Goal: Contribute content: Add original content to the website for others to see

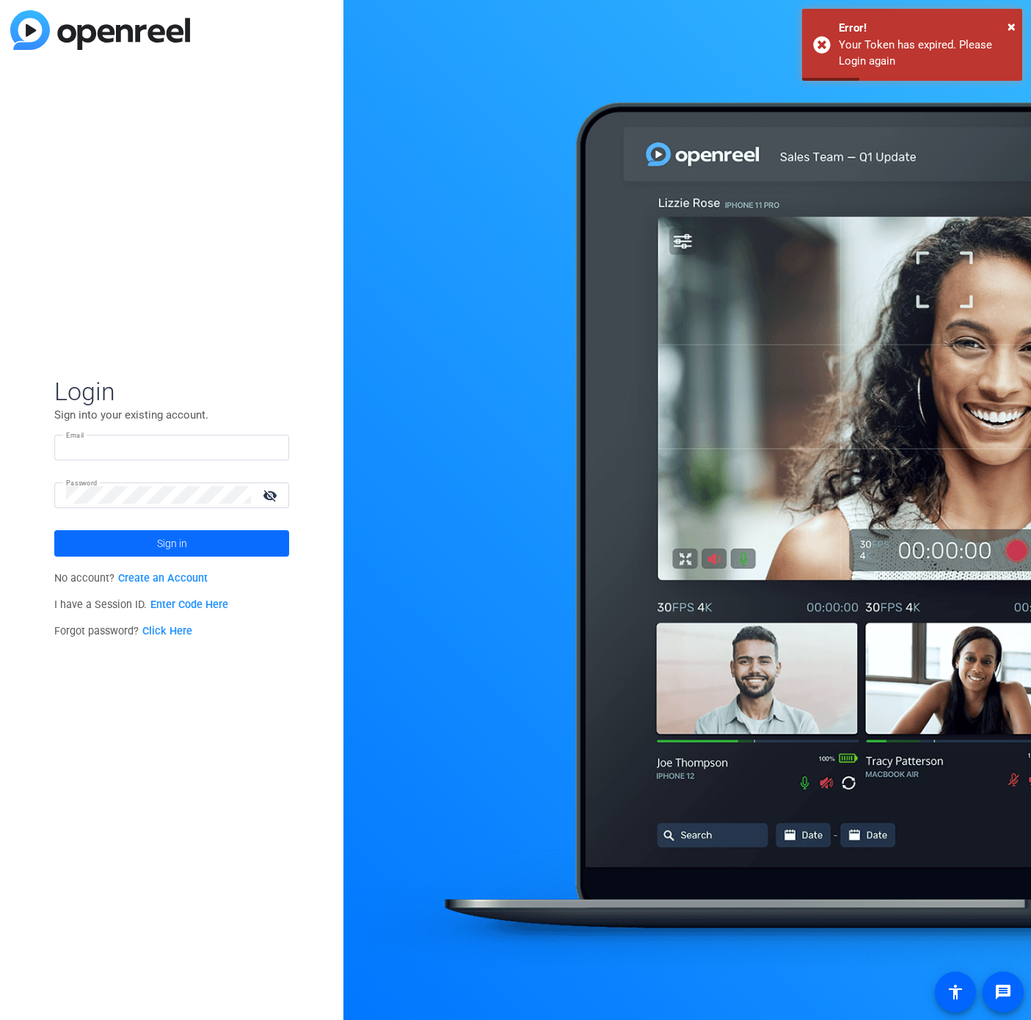
type input "insel.iskra.culla@ph.verizon.com"
click at [170, 544] on span "Sign in" at bounding box center [172, 543] width 30 height 37
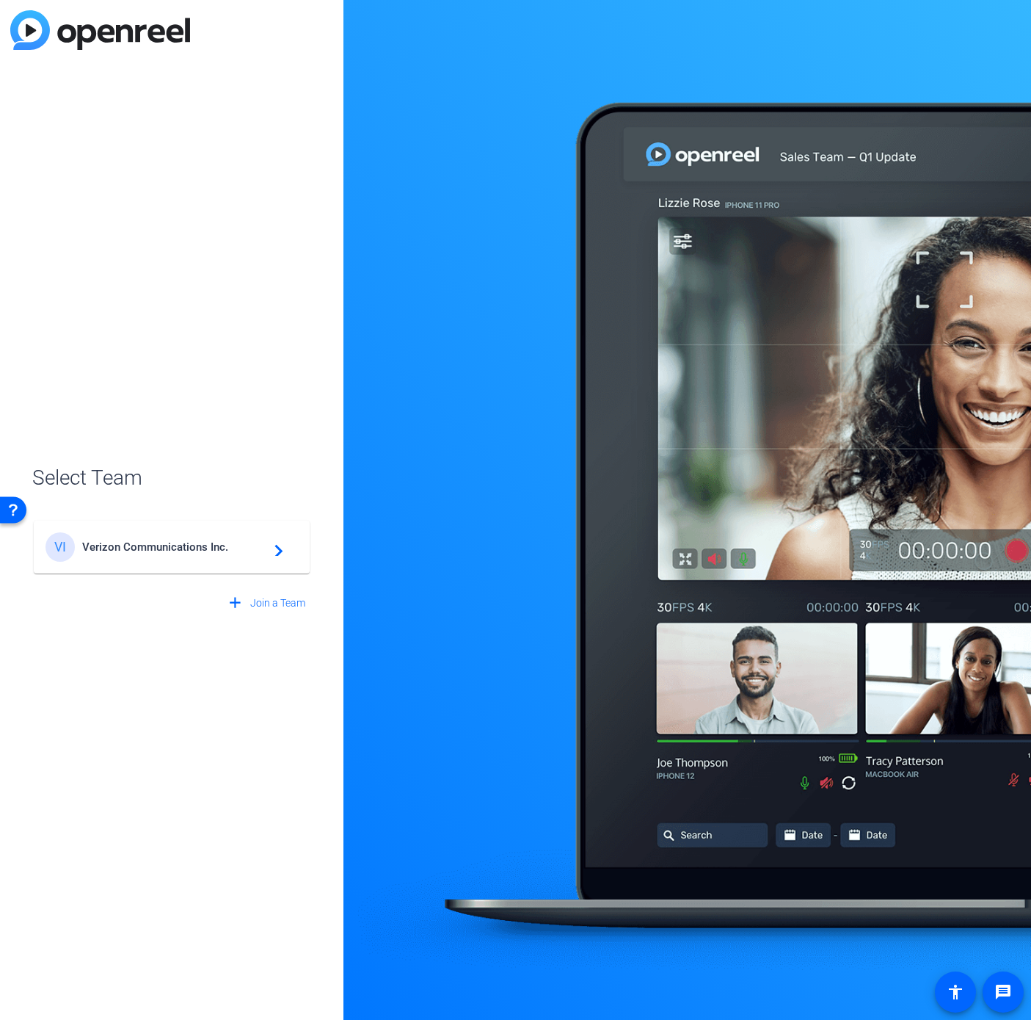
click at [206, 577] on div "add Join a Team" at bounding box center [171, 595] width 279 height 41
click at [212, 553] on div "VI Verizon Communications Inc. navigate_next" at bounding box center [172, 546] width 252 height 29
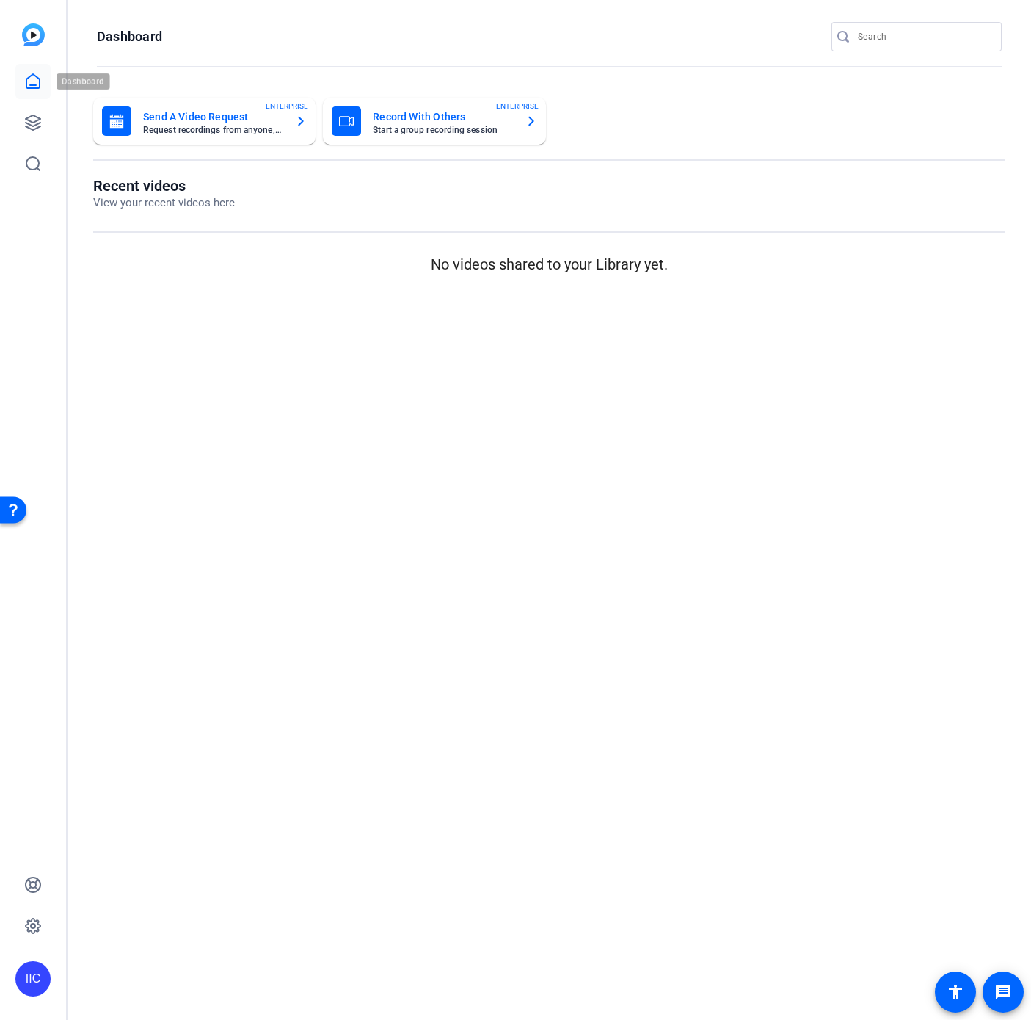
click at [42, 86] on link at bounding box center [32, 81] width 35 height 35
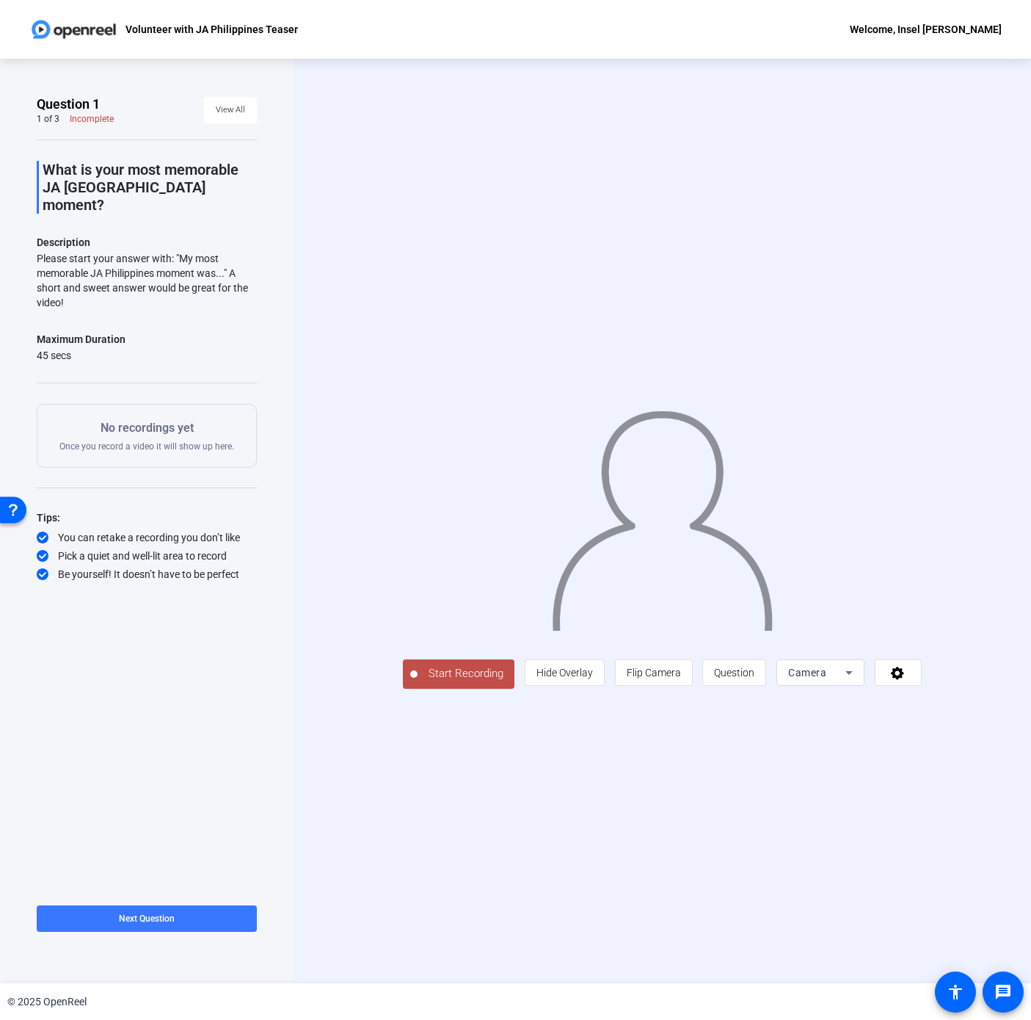
click at [824, 678] on div "Start Recording person Hide Overlay flip Flip Camera question_mark Question Cam…" at bounding box center [662, 520] width 519 height 335
click at [846, 681] on div "Camera" at bounding box center [816, 673] width 57 height 18
click at [717, 731] on div at bounding box center [515, 510] width 1031 height 1020
click at [593, 686] on span "Hide Overlay" at bounding box center [565, 672] width 57 height 28
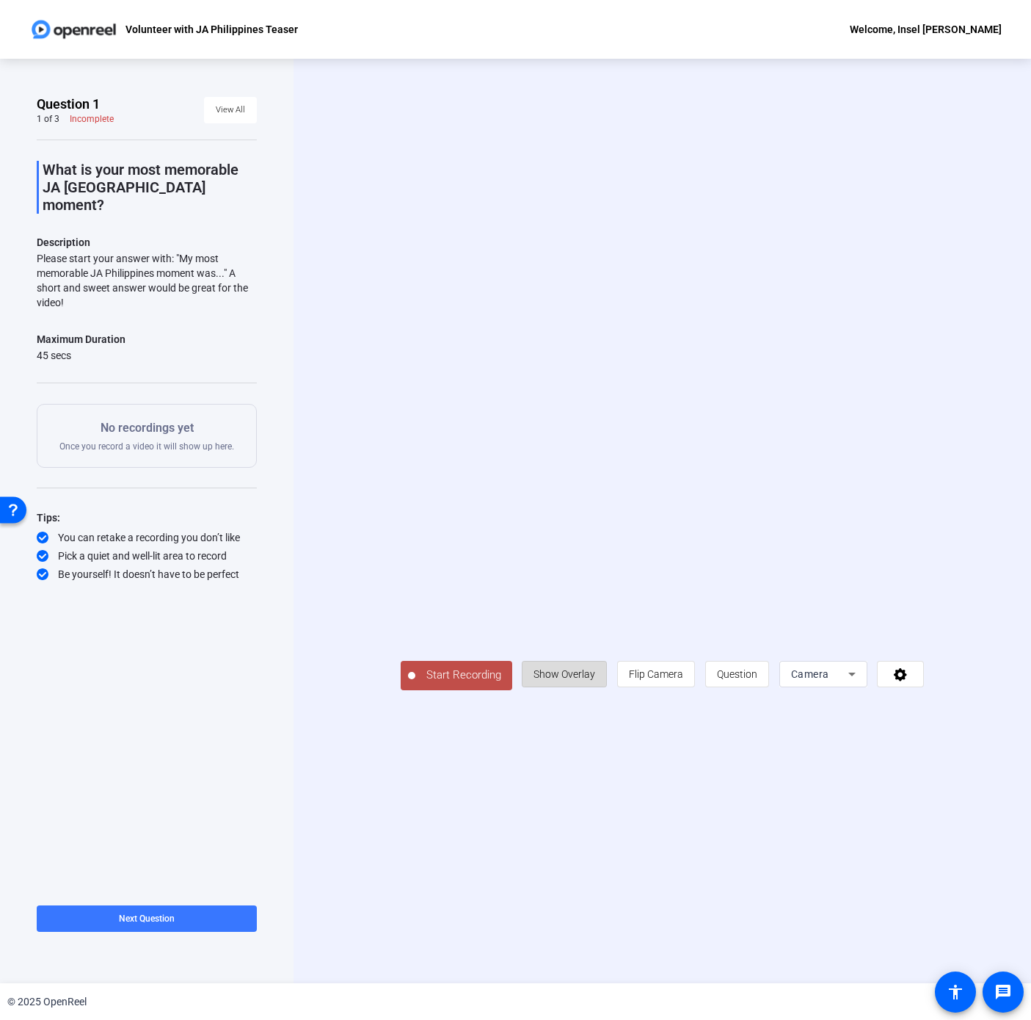
click at [595, 688] on span "Show Overlay" at bounding box center [565, 674] width 62 height 28
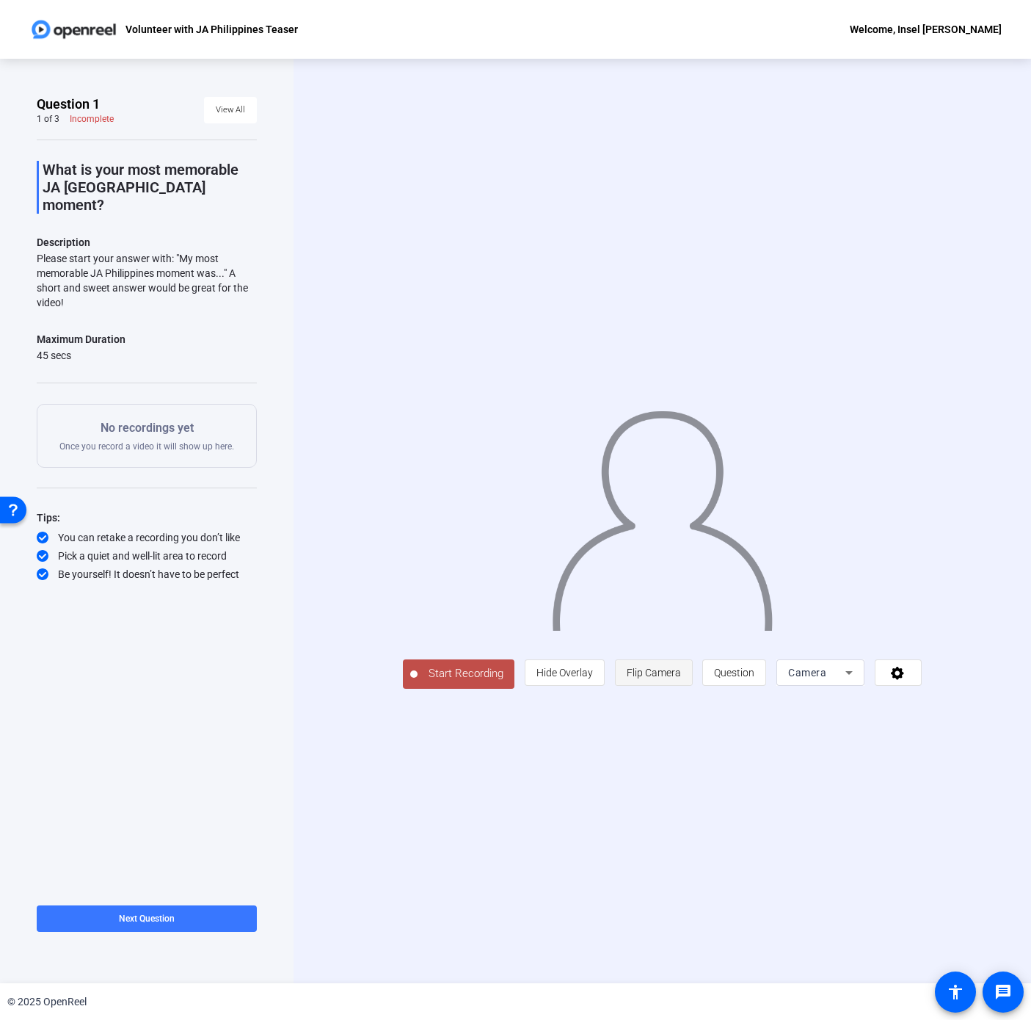
click at [681, 686] on span "Flip Camera" at bounding box center [654, 672] width 54 height 28
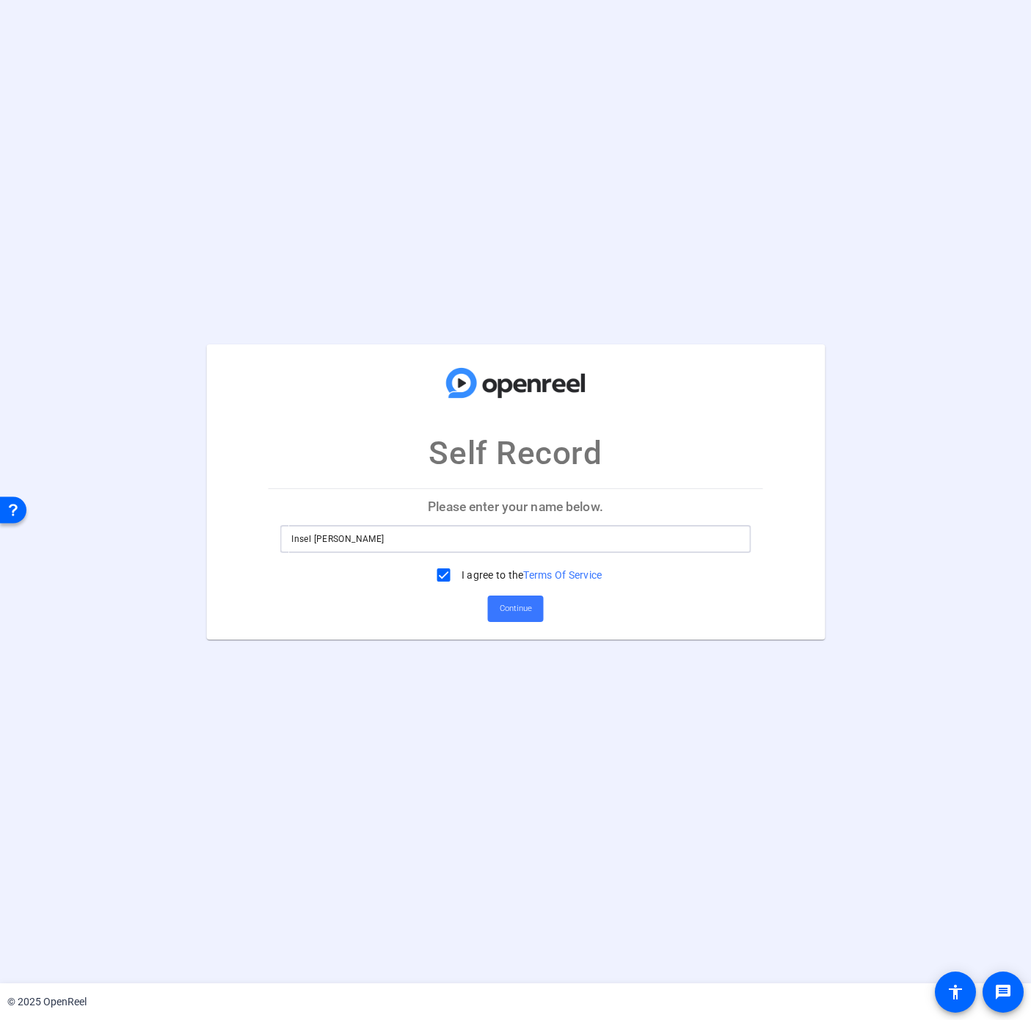
drag, startPoint x: 393, startPoint y: 538, endPoint x: 188, endPoint y: 529, distance: 205.7
click at [188, 529] on div "Self Record Please enter your name below. Insel Iskra Culla I agree to the Term…" at bounding box center [515, 491] width 1031 height 295
type input "i"
click at [514, 600] on span "Continue" at bounding box center [516, 608] width 32 height 22
